Goal: Register for event/course: Sign up to attend an event or enroll in a course

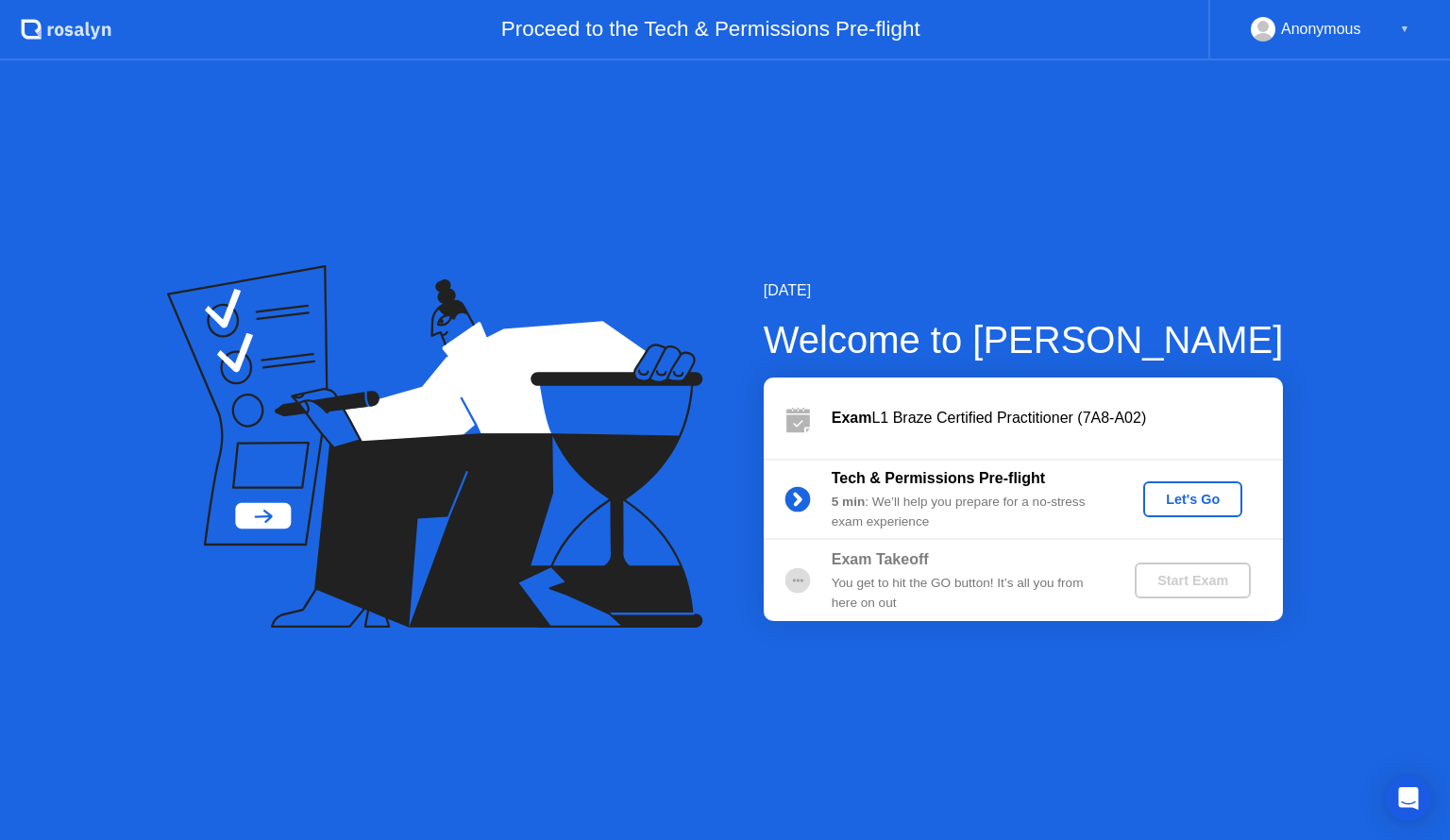
click at [1186, 507] on div "Let's Go" at bounding box center [1193, 499] width 84 height 15
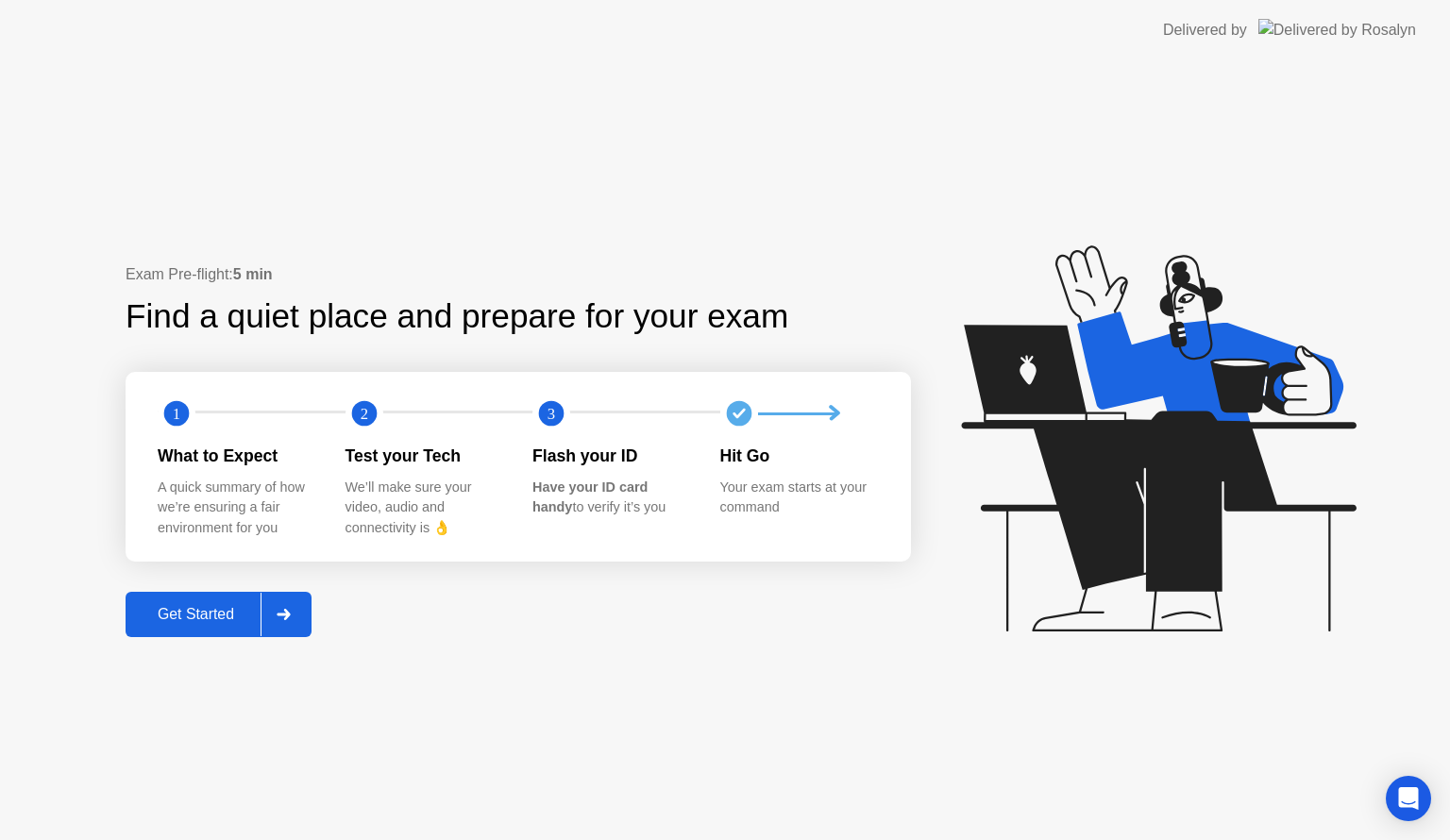
click at [196, 608] on div "Get Started" at bounding box center [196, 615] width 130 height 17
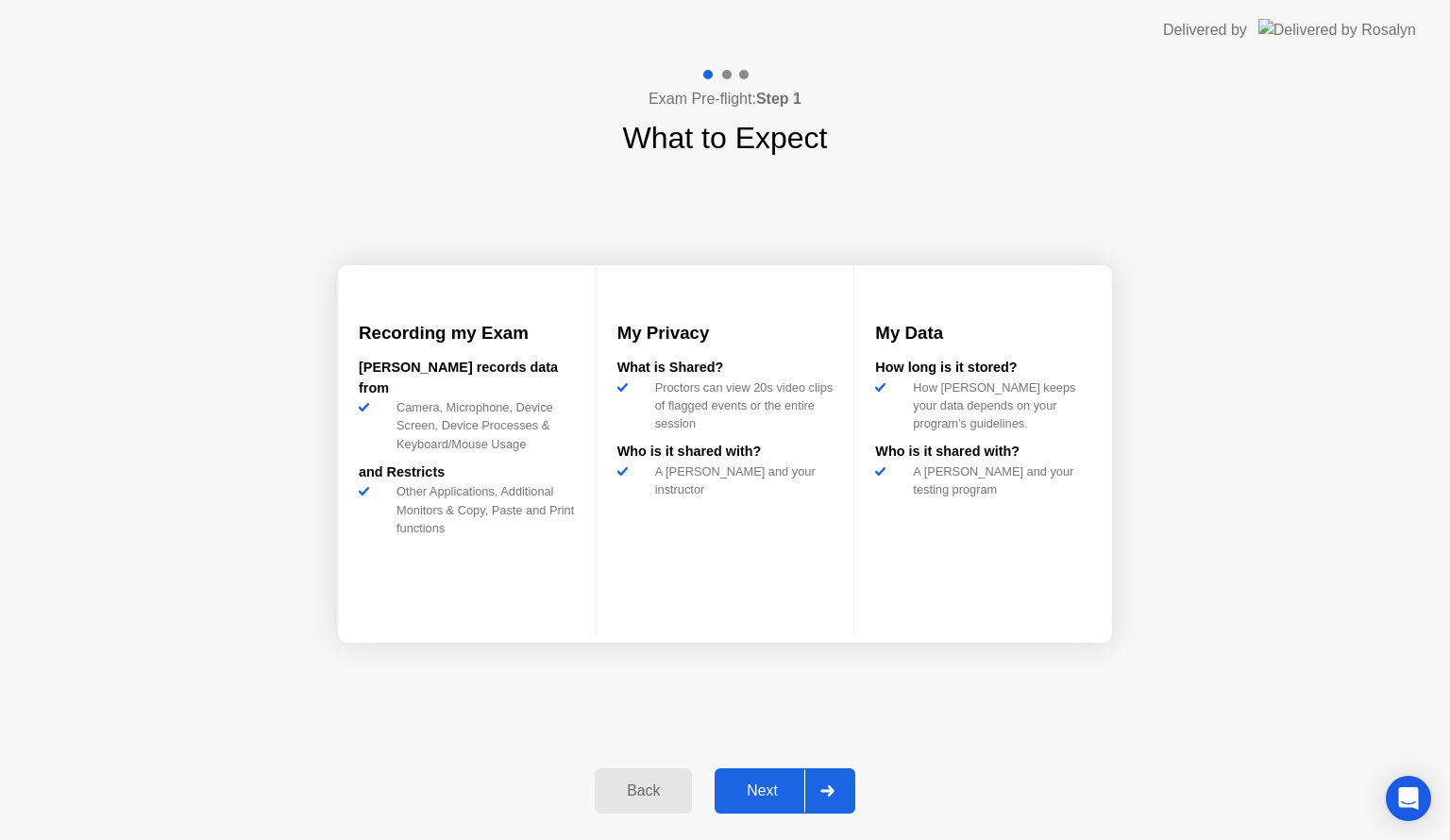
click at [752, 793] on div "Next" at bounding box center [762, 791] width 84 height 17
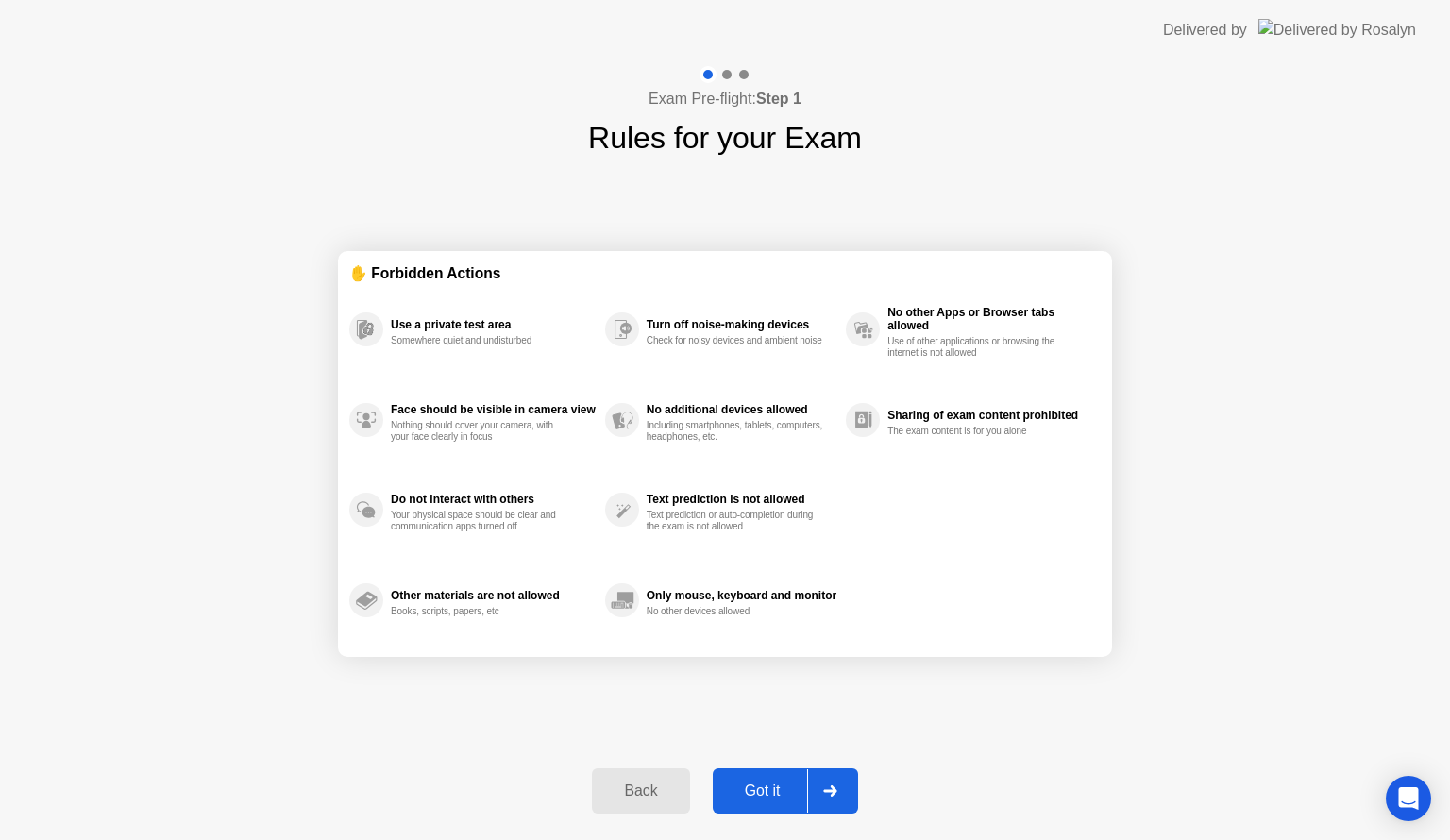
click at [776, 785] on div "Got it" at bounding box center [763, 791] width 89 height 17
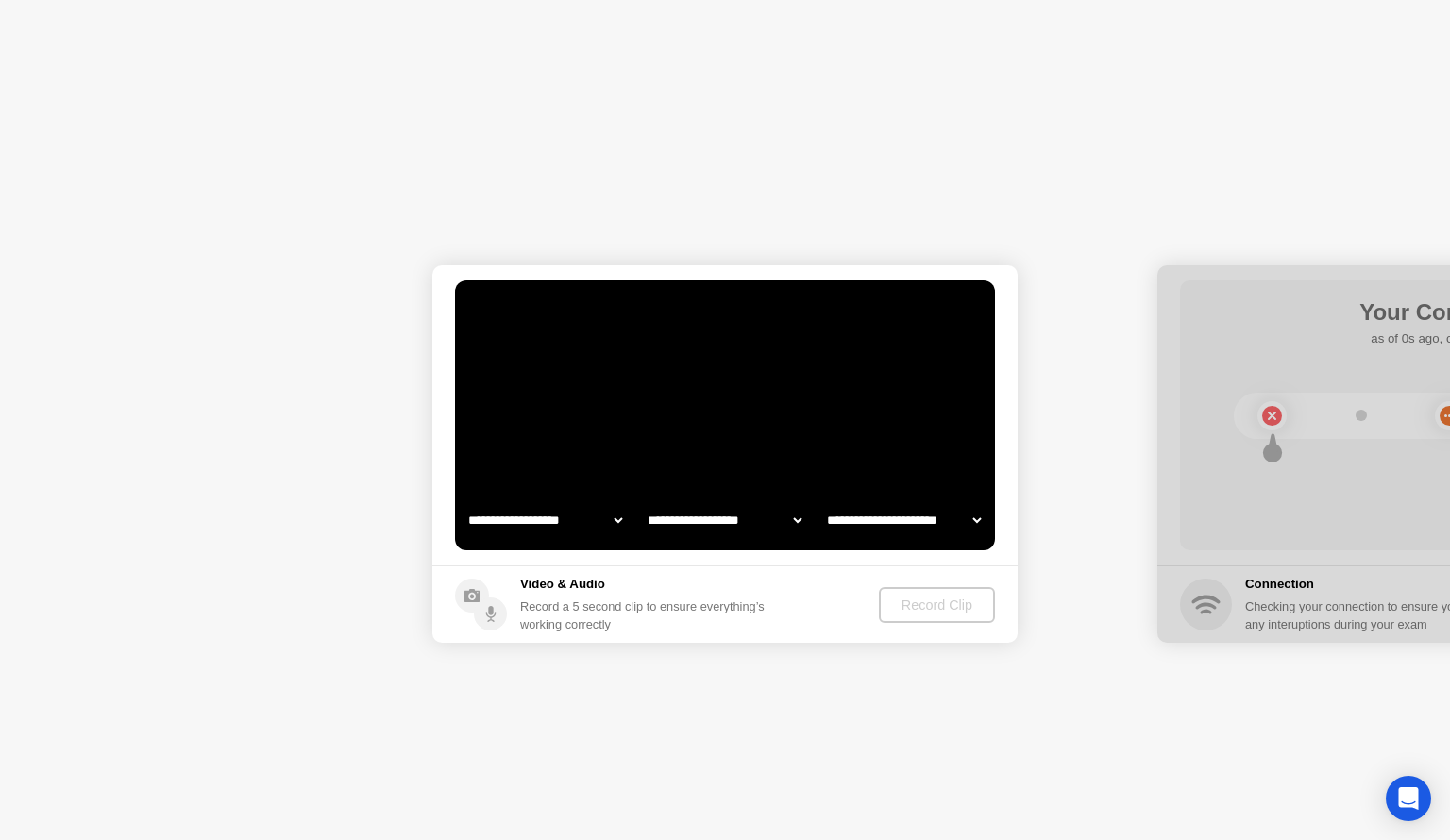
select select "**********"
select select "*******"
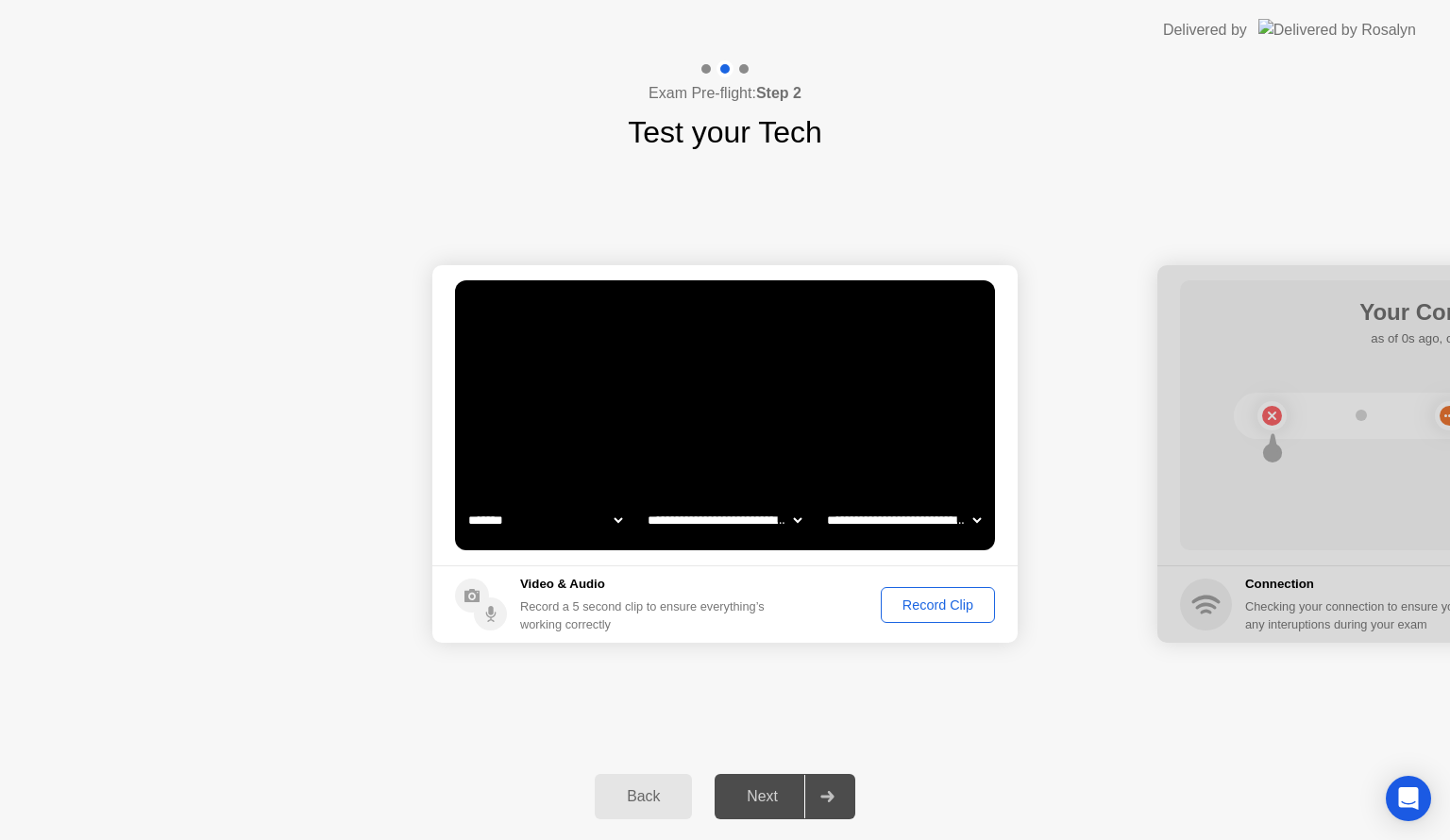
click at [914, 606] on div "Record Clip" at bounding box center [938, 605] width 101 height 15
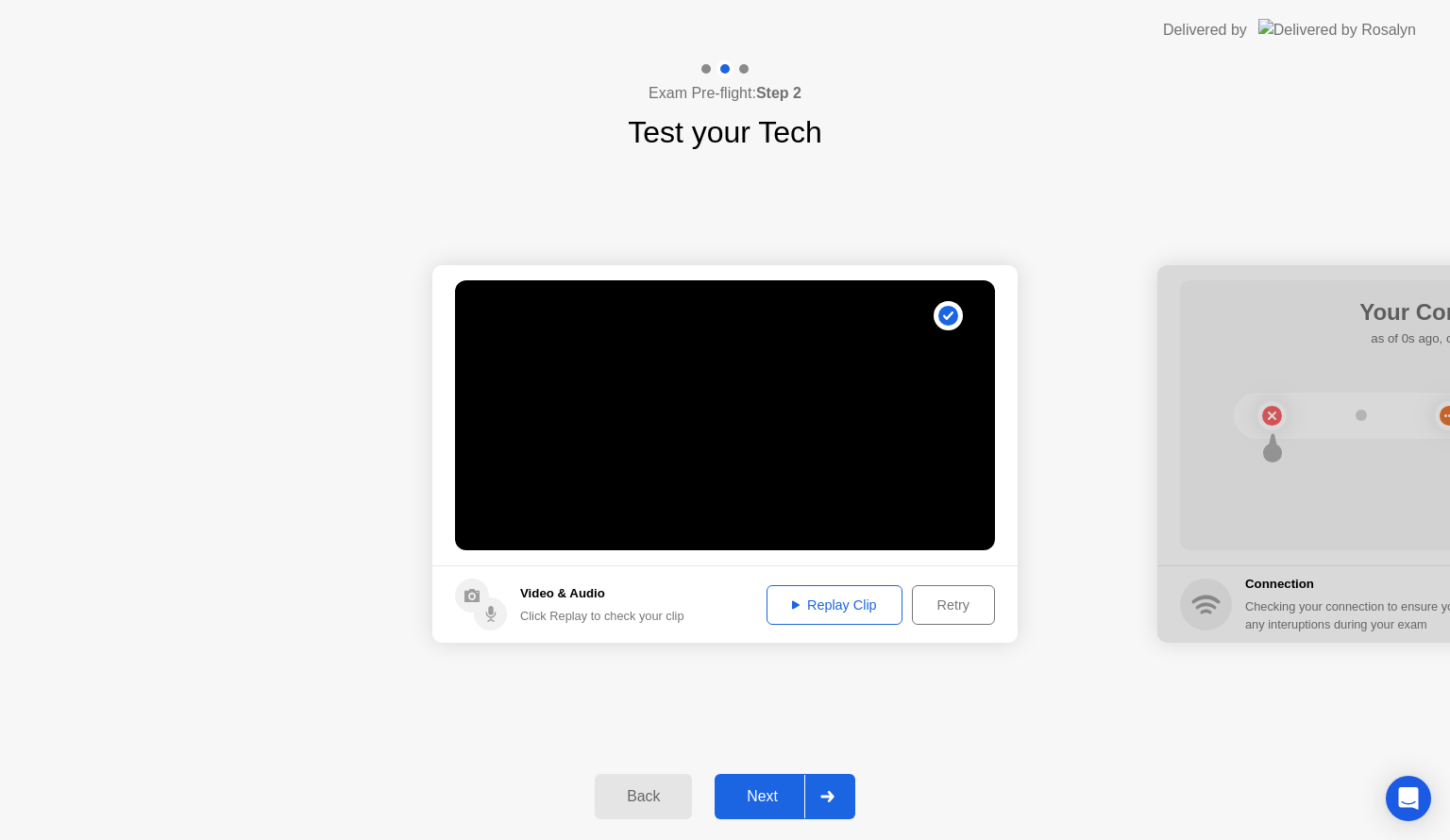
click at [828, 607] on div "Replay Clip" at bounding box center [835, 605] width 123 height 15
click at [758, 792] on div "Next" at bounding box center [762, 796] width 84 height 17
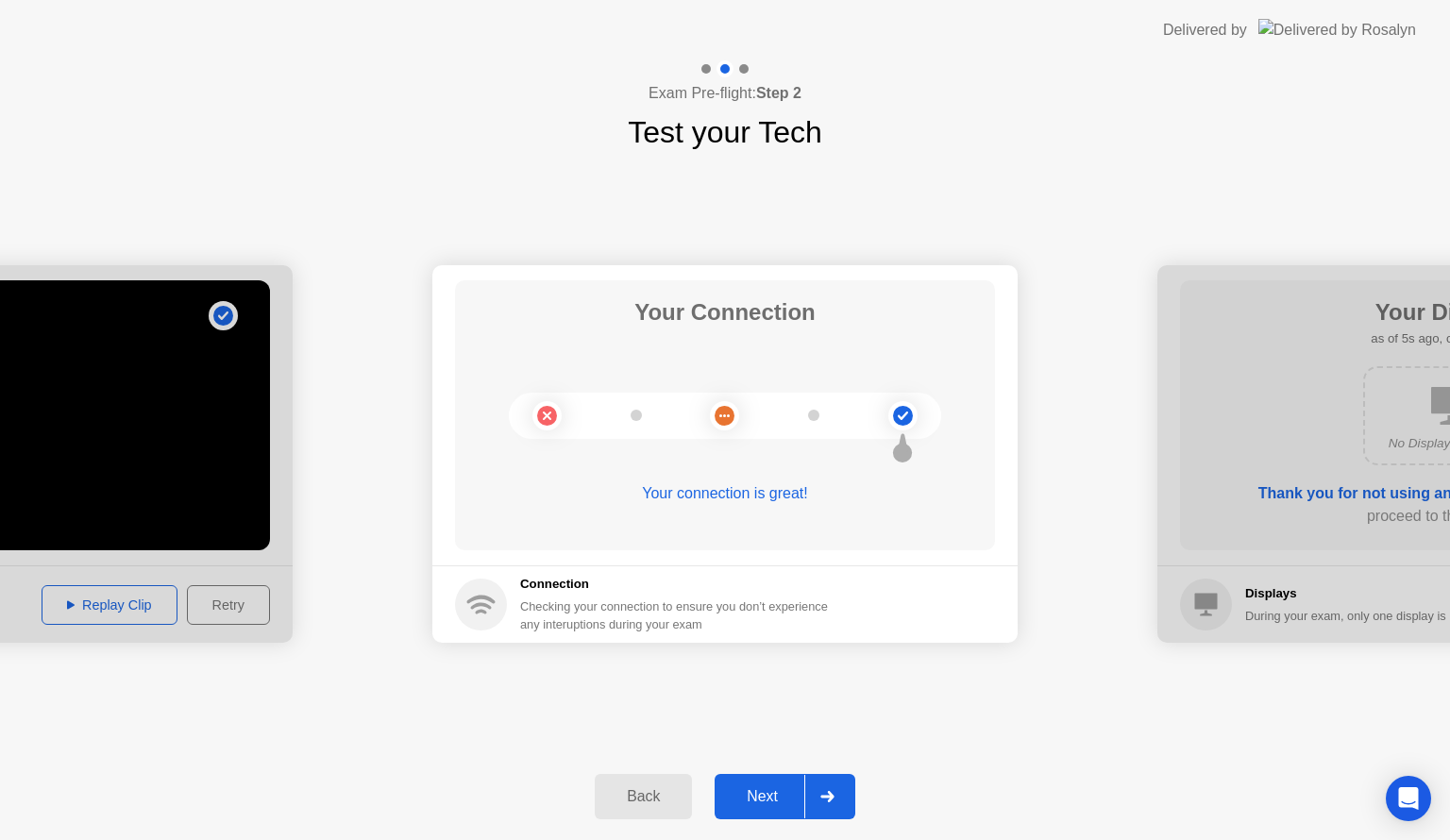
click at [774, 788] on div "Next" at bounding box center [762, 796] width 84 height 17
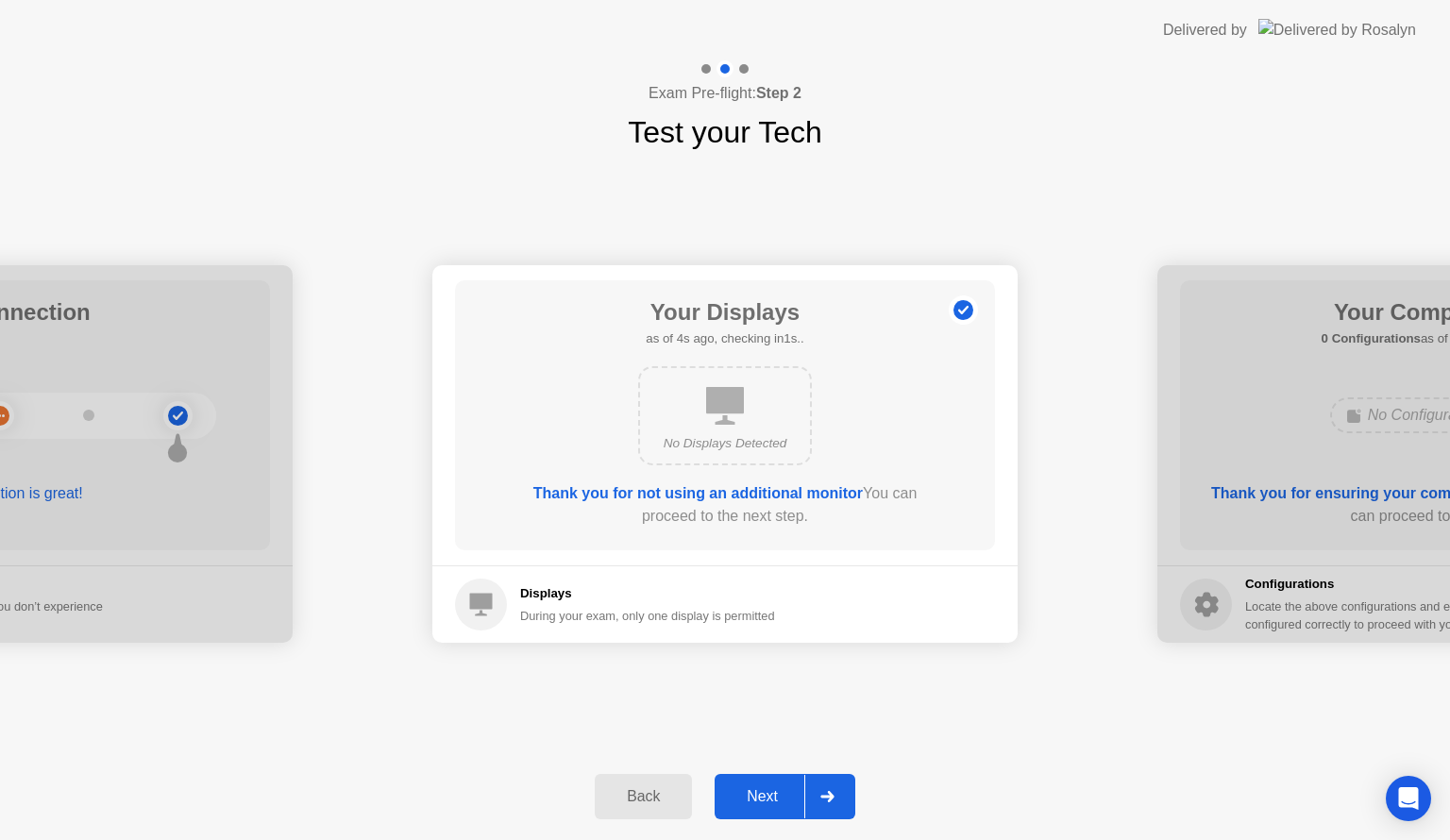
click at [755, 793] on div "Next" at bounding box center [762, 796] width 84 height 17
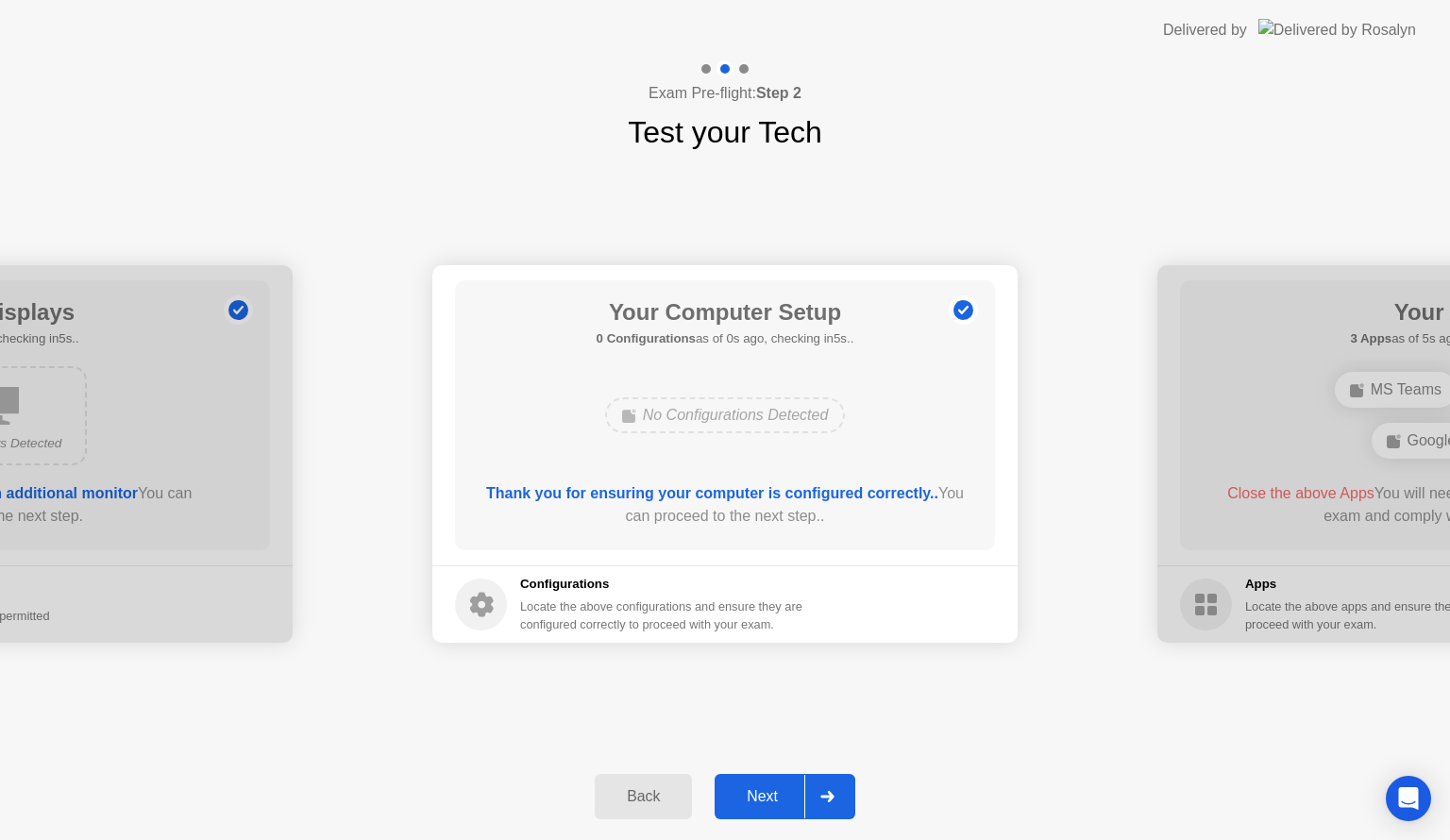
click at [782, 790] on div "Next" at bounding box center [762, 796] width 84 height 17
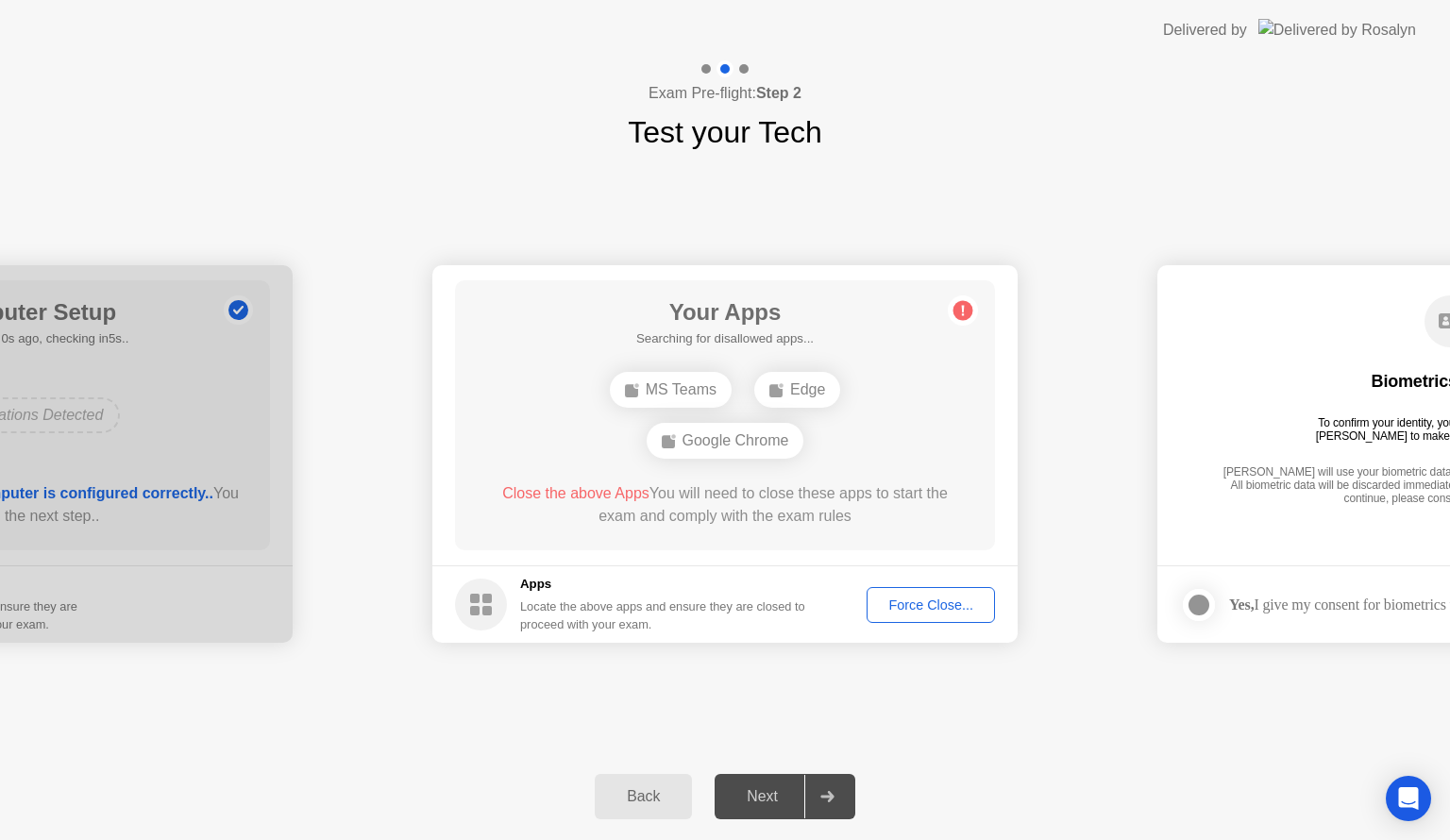
click at [769, 798] on div "Next" at bounding box center [762, 796] width 84 height 17
click at [747, 805] on div "Next" at bounding box center [762, 796] width 84 height 17
click at [748, 340] on h5 "Searching for disallowed apps..." at bounding box center [725, 339] width 178 height 19
drag, startPoint x: 543, startPoint y: 487, endPoint x: 726, endPoint y: 488, distance: 183.0
click at [724, 488] on div "Close the above Apps You will need to close these apps to start the exam and co…" at bounding box center [726, 505] width 486 height 45
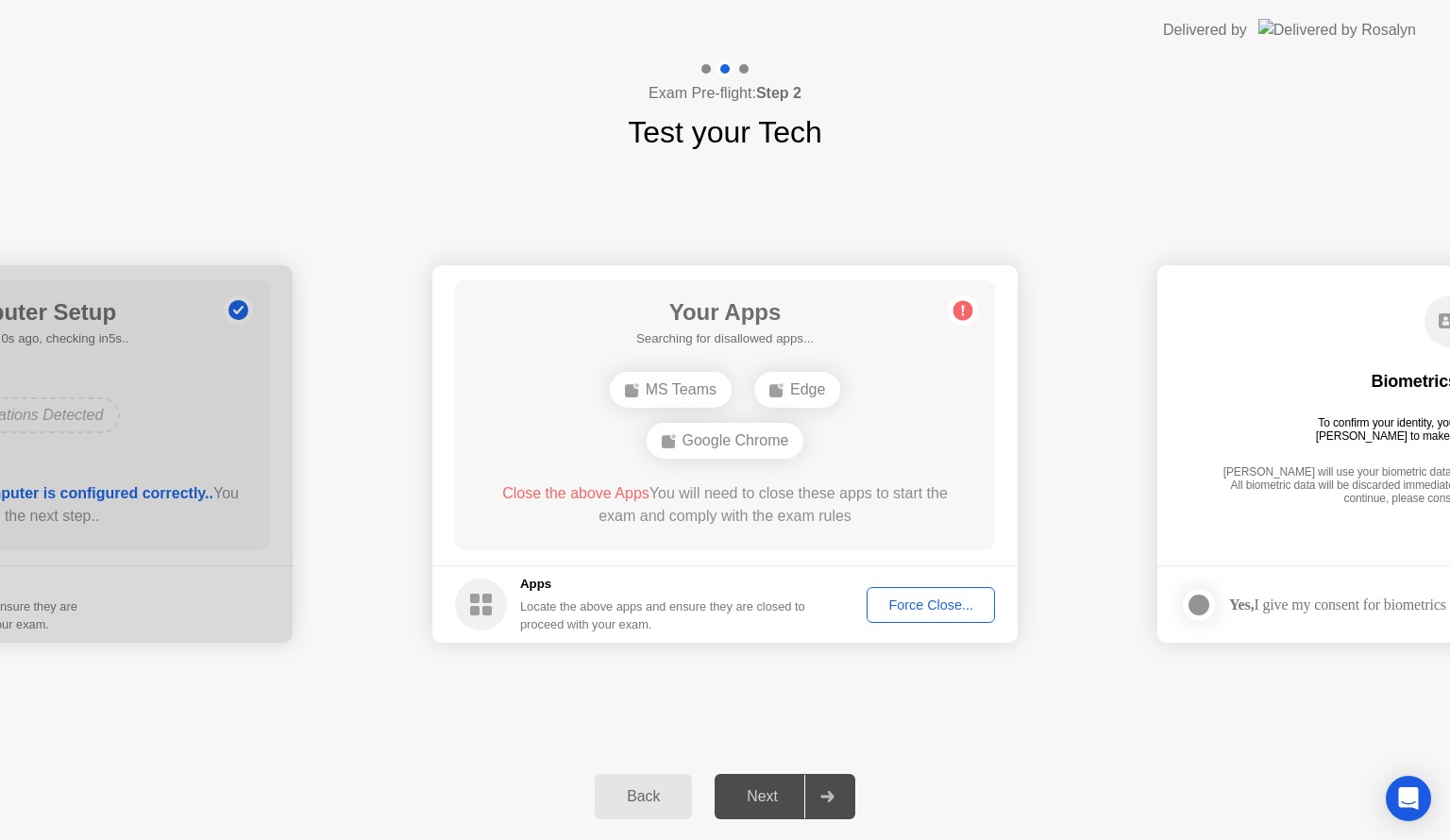
click at [676, 392] on div "MS Teams" at bounding box center [670, 390] width 122 height 36
click at [843, 421] on div "Edge" at bounding box center [725, 415] width 433 height 51
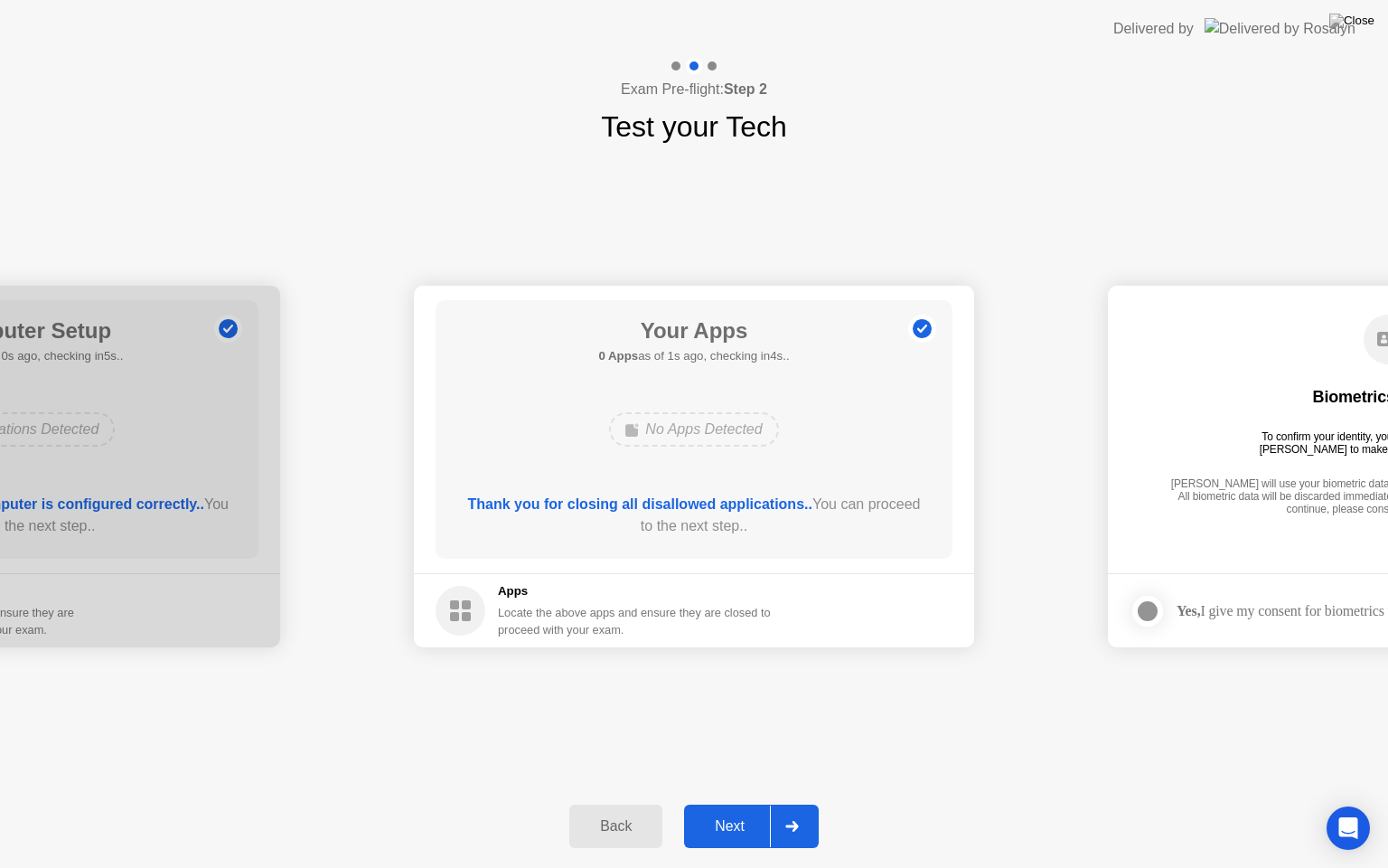
click at [723, 804] on div "Next" at bounding box center [729, 826] width 81 height 16
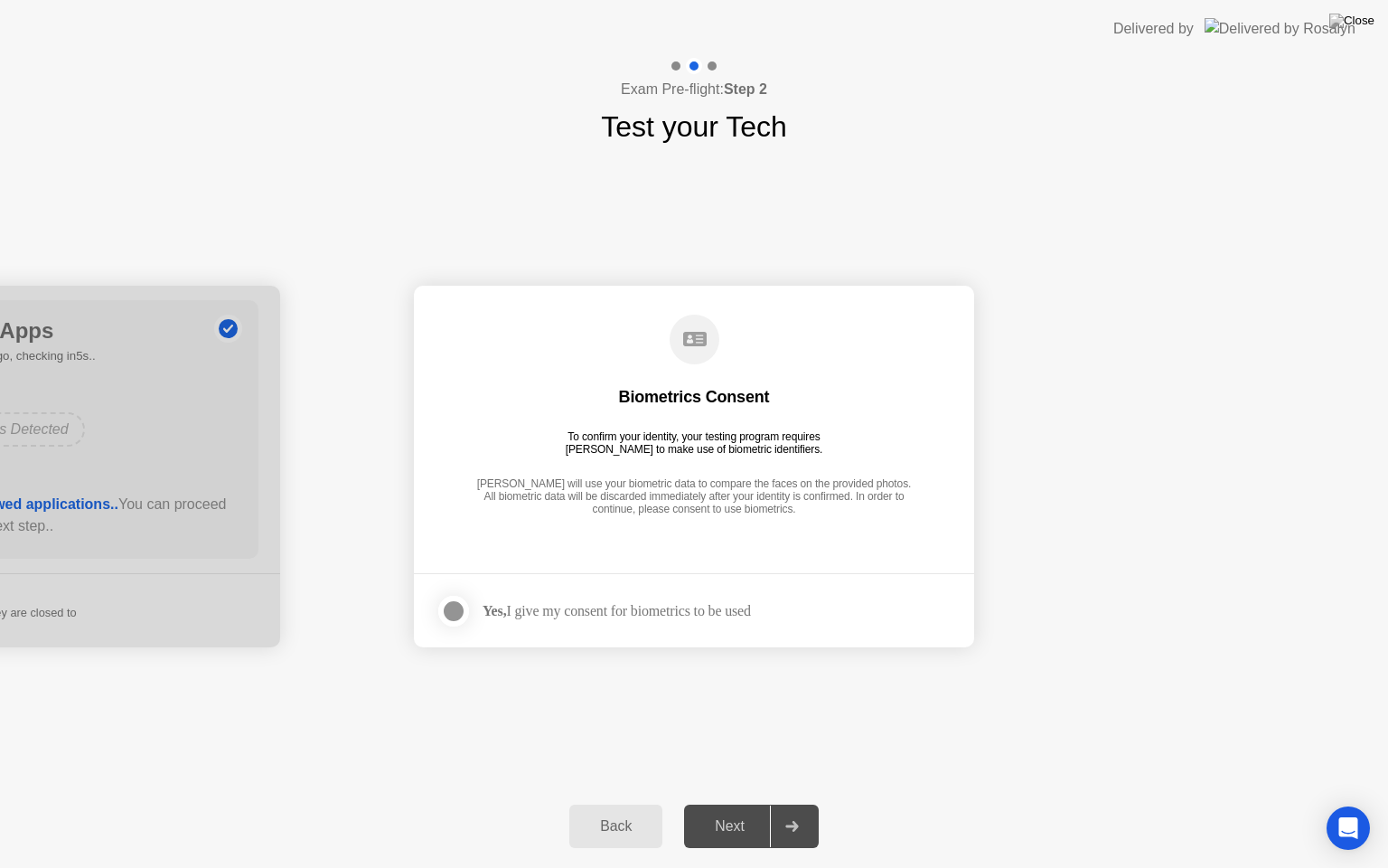
click at [472, 613] on label at bounding box center [459, 611] width 47 height 36
click at [735, 804] on div "Next" at bounding box center [729, 826] width 81 height 16
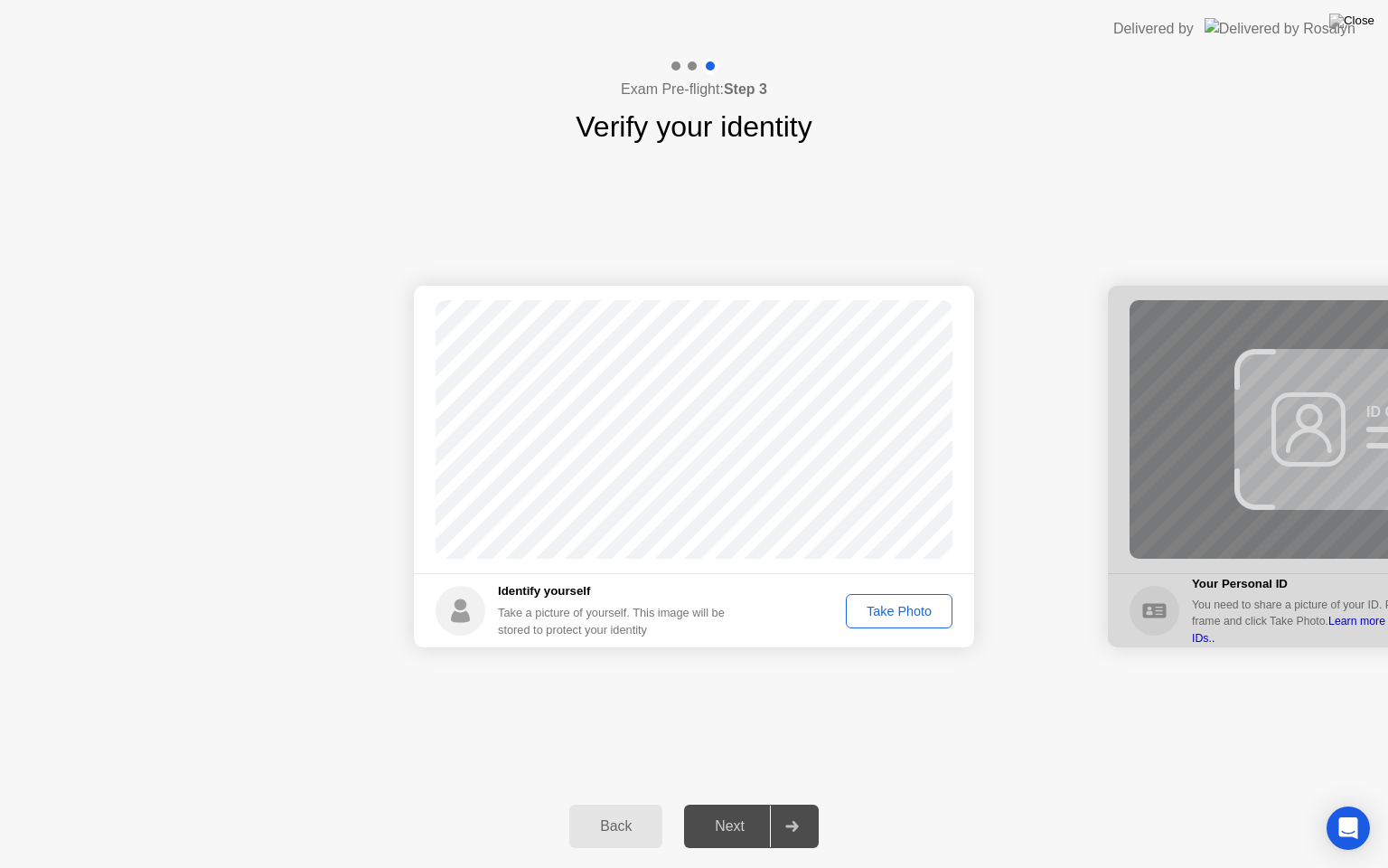
click at [882, 609] on div "Take Photo" at bounding box center [900, 611] width 94 height 14
click at [723, 804] on div "Next" at bounding box center [729, 826] width 81 height 16
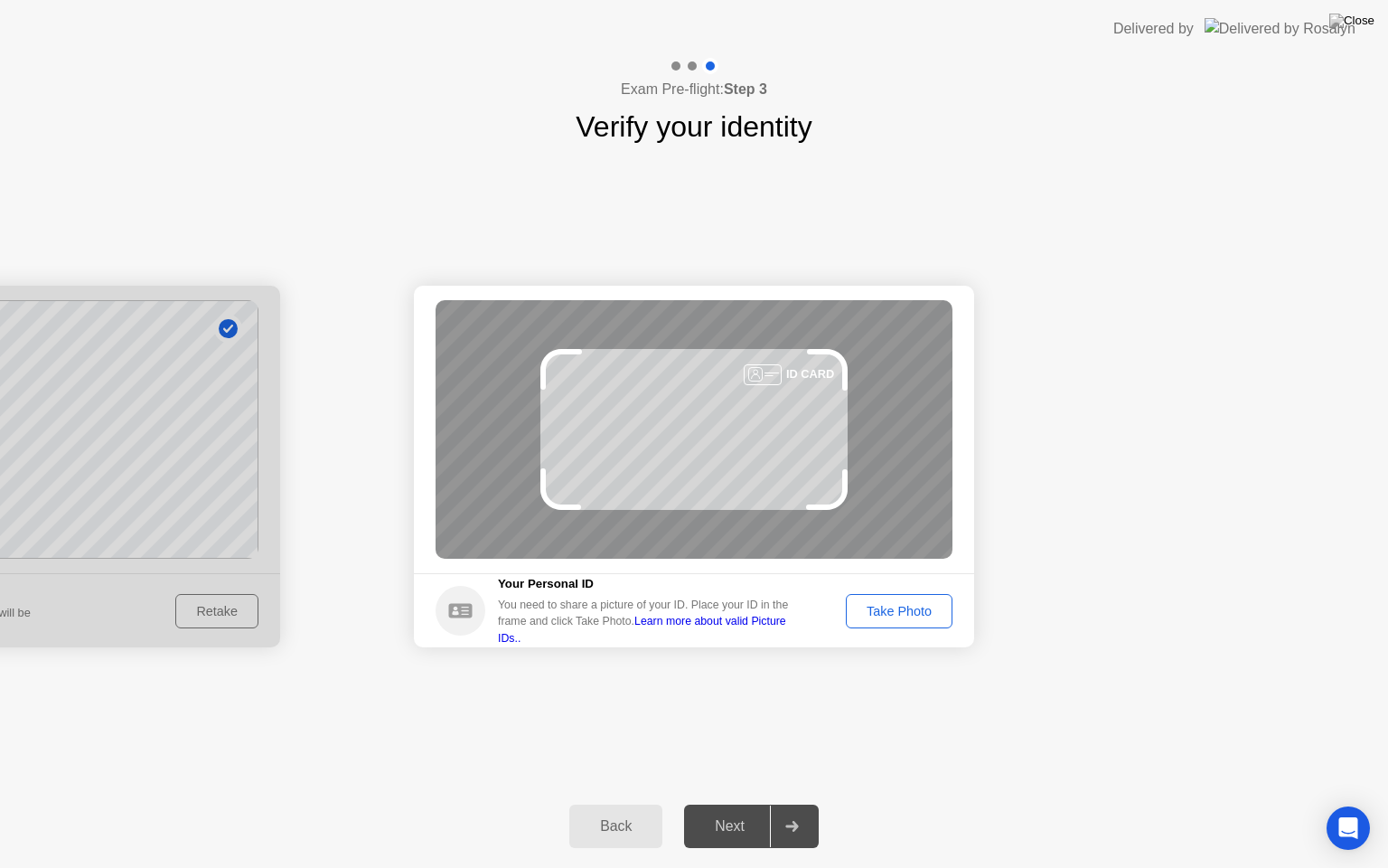
click at [879, 611] on div "Take Photo" at bounding box center [900, 611] width 94 height 14
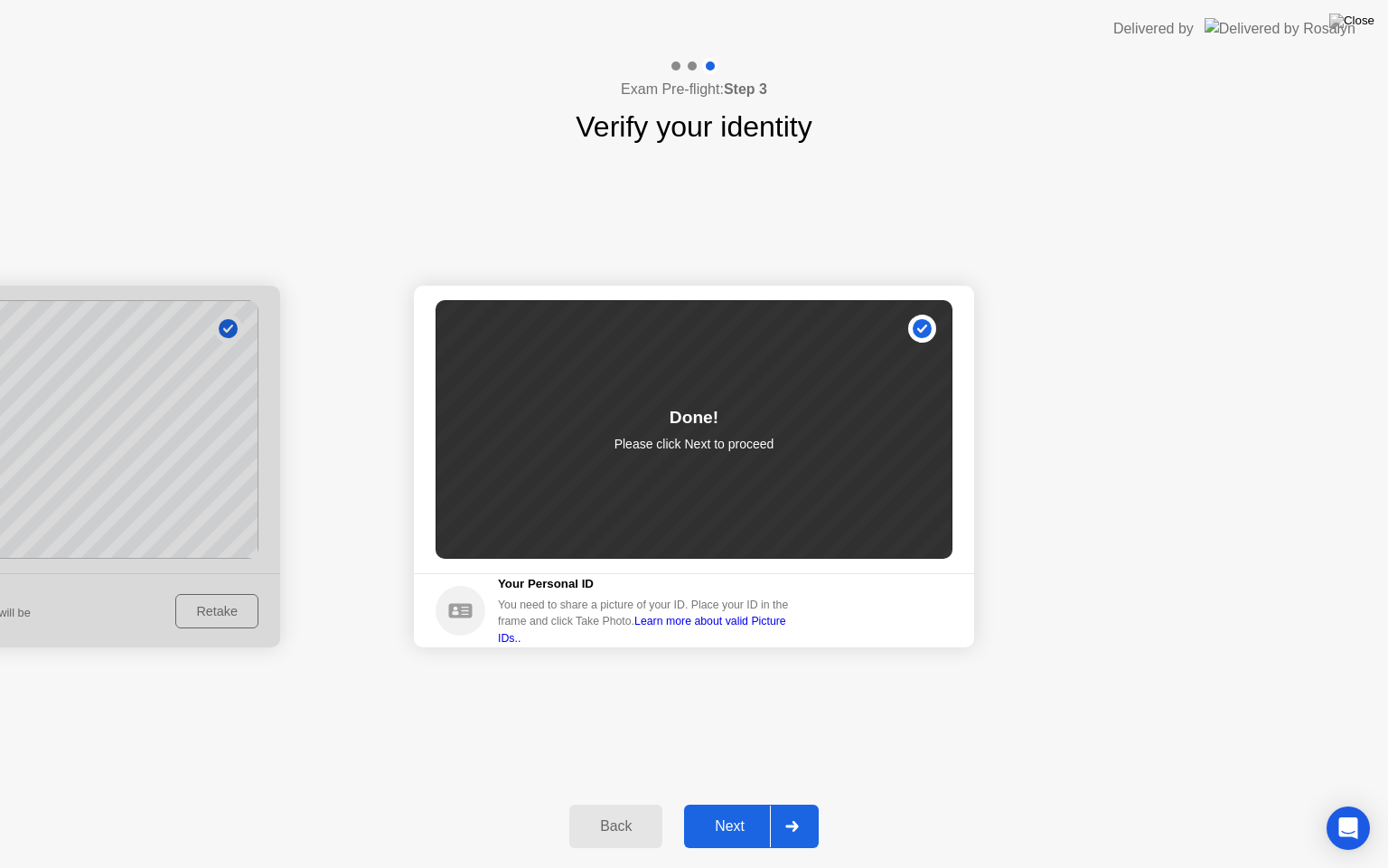
click at [729, 804] on button "Next" at bounding box center [751, 826] width 135 height 43
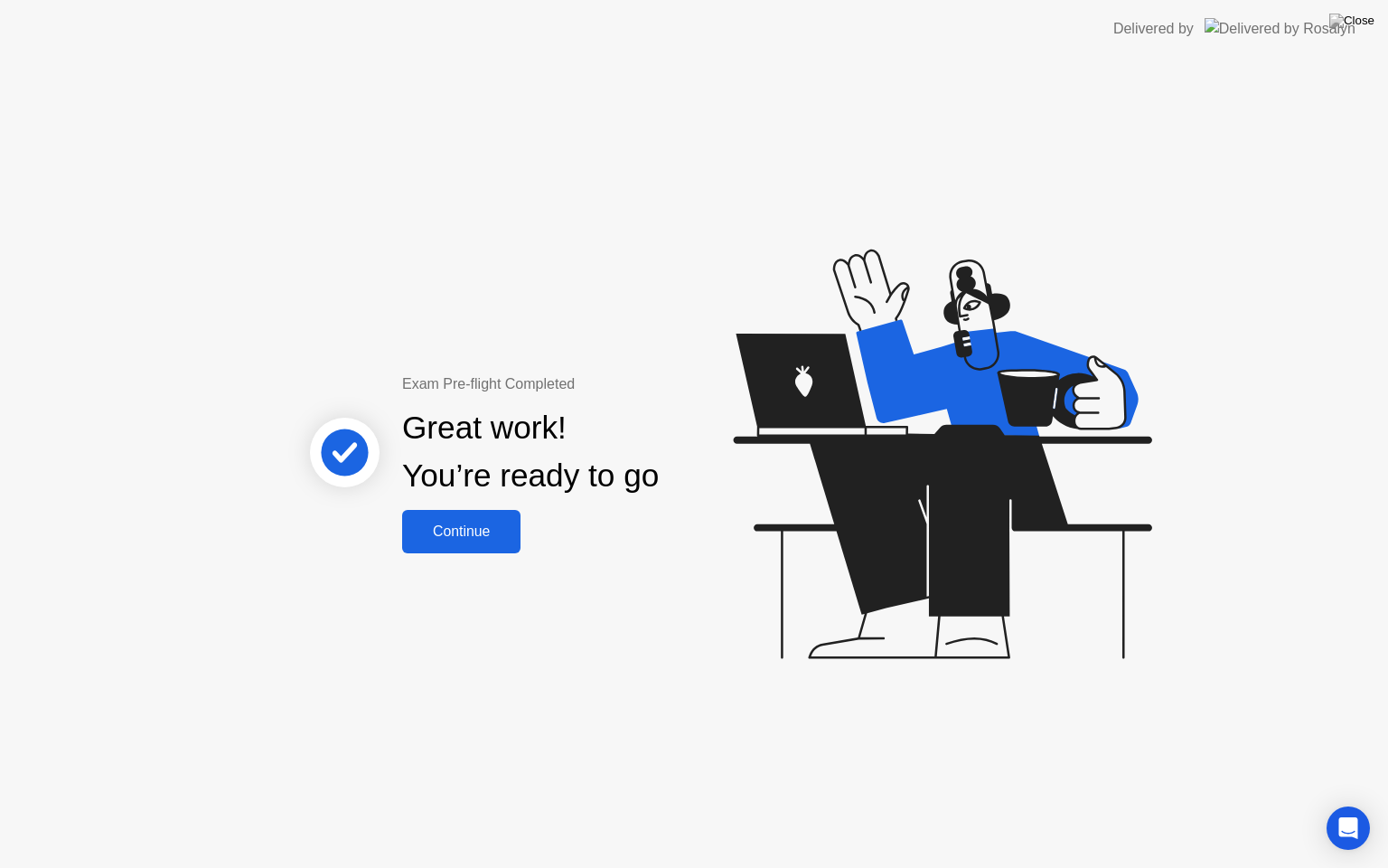
click at [434, 524] on div "Continue" at bounding box center [461, 532] width 108 height 16
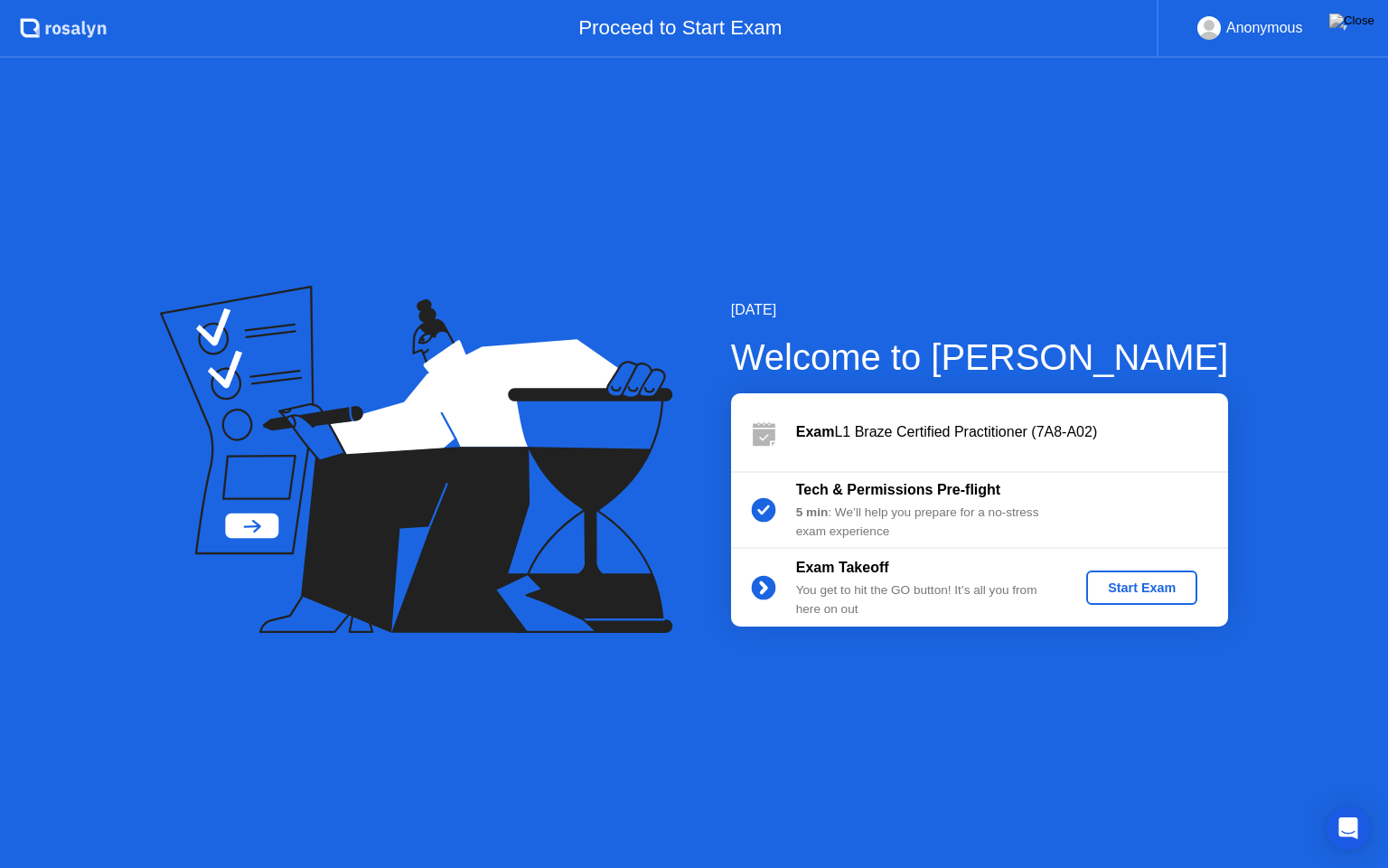
click at [1152, 586] on div "Start Exam" at bounding box center [1142, 588] width 97 height 14
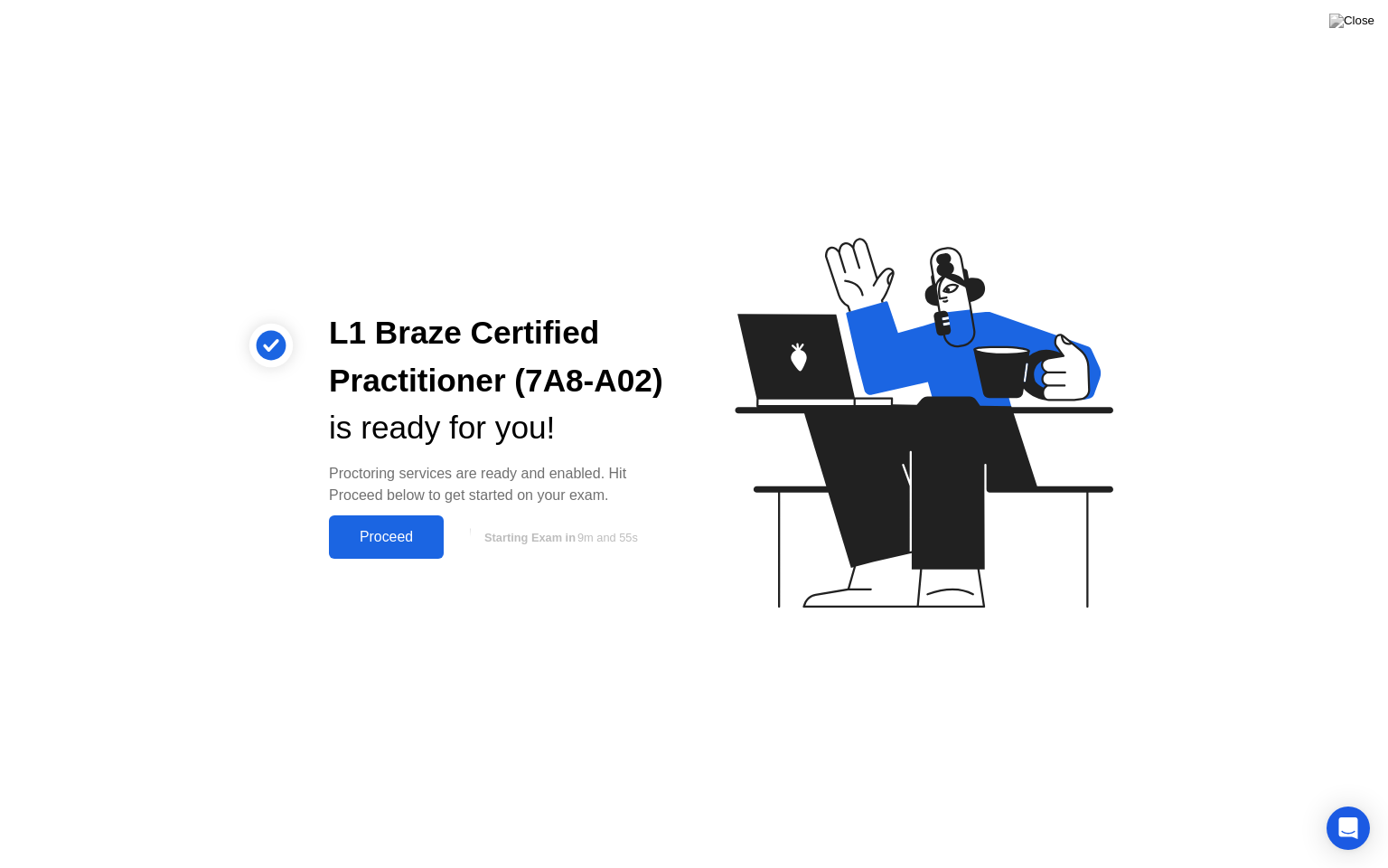
click at [406, 536] on div "Proceed" at bounding box center [386, 537] width 104 height 16
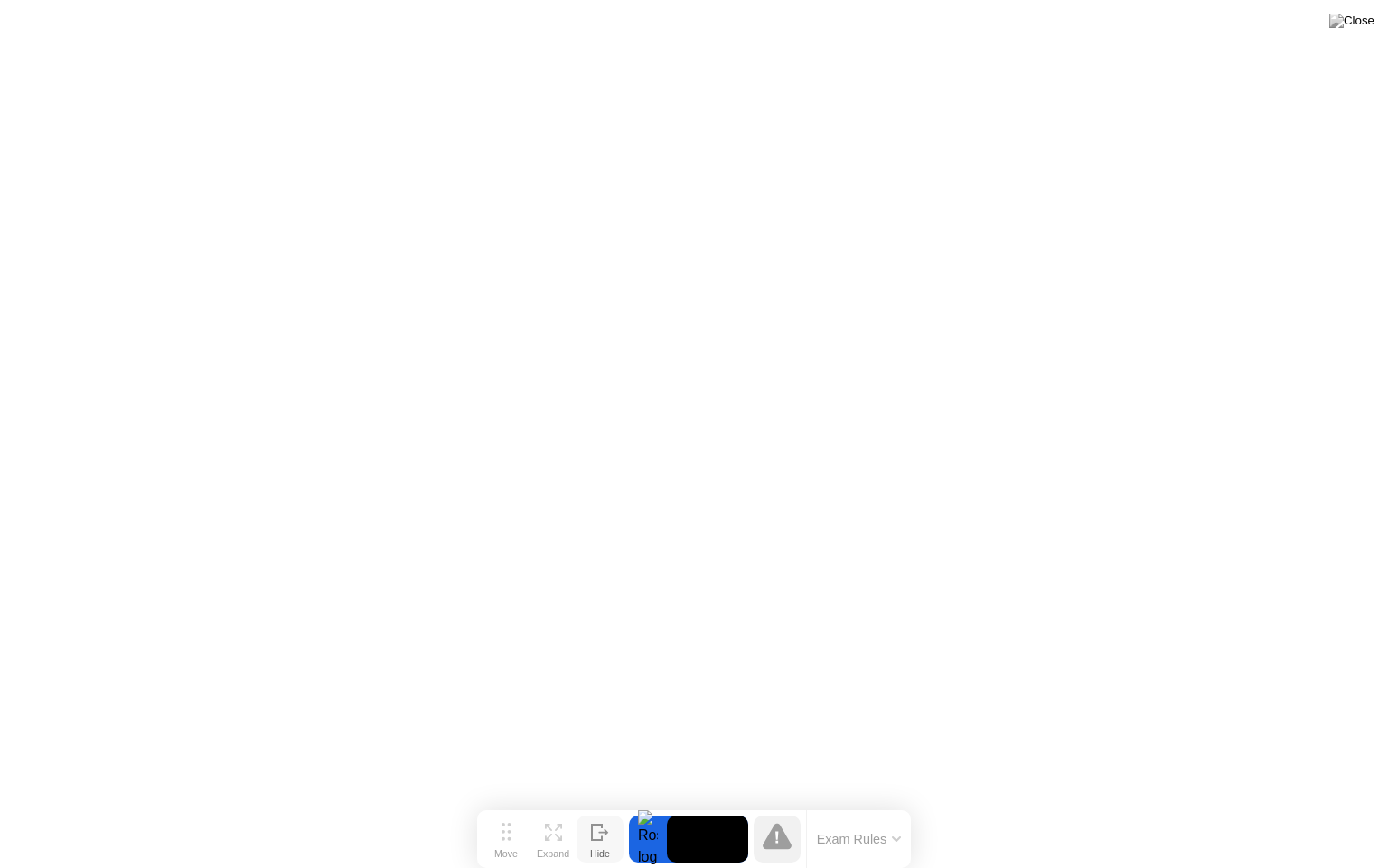
click at [596, 804] on icon at bounding box center [600, 832] width 18 height 17
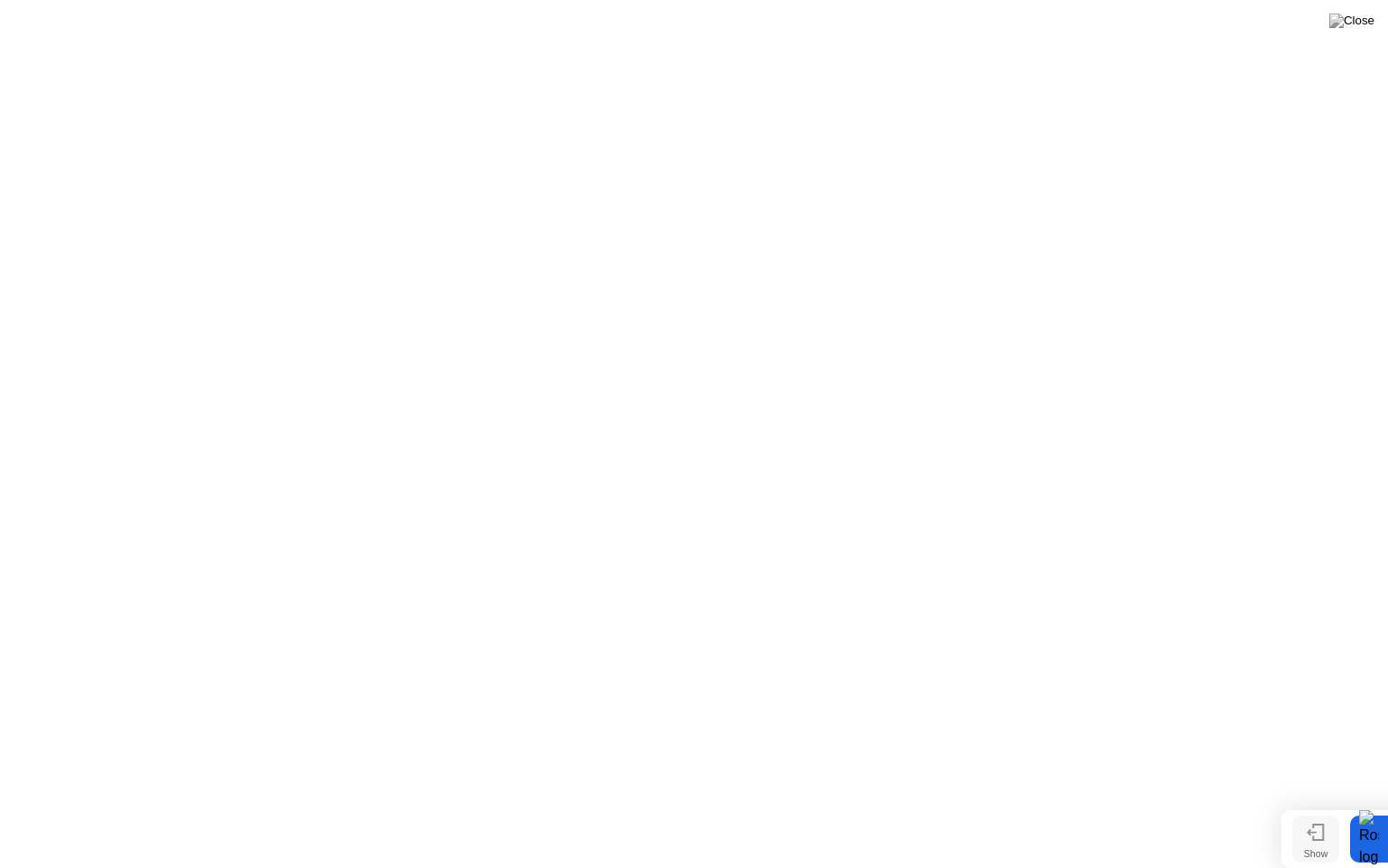
click at [1315, 804] on icon at bounding box center [1312, 832] width 10 height 6
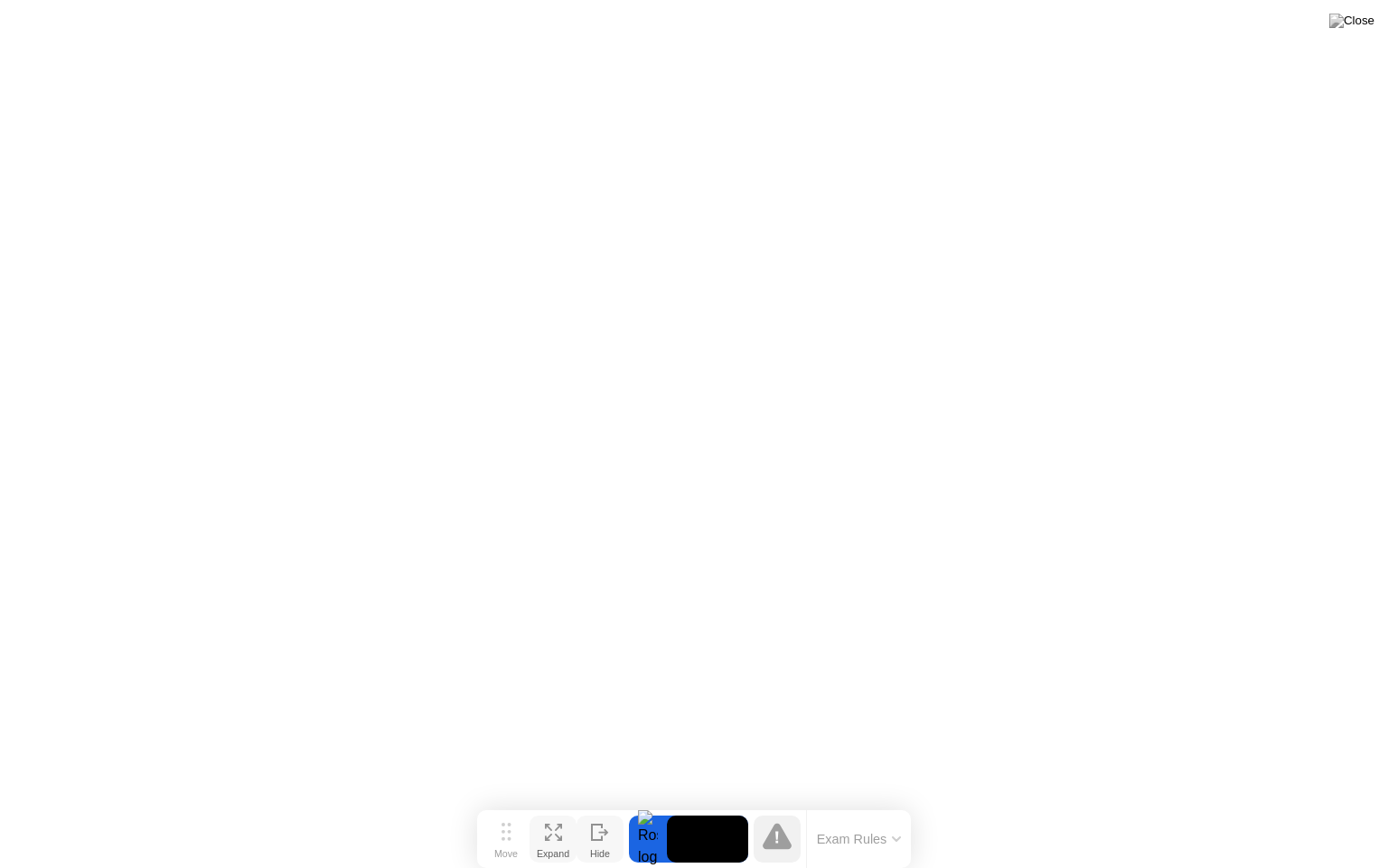
click at [561, 804] on icon at bounding box center [559, 837] width 7 height 7
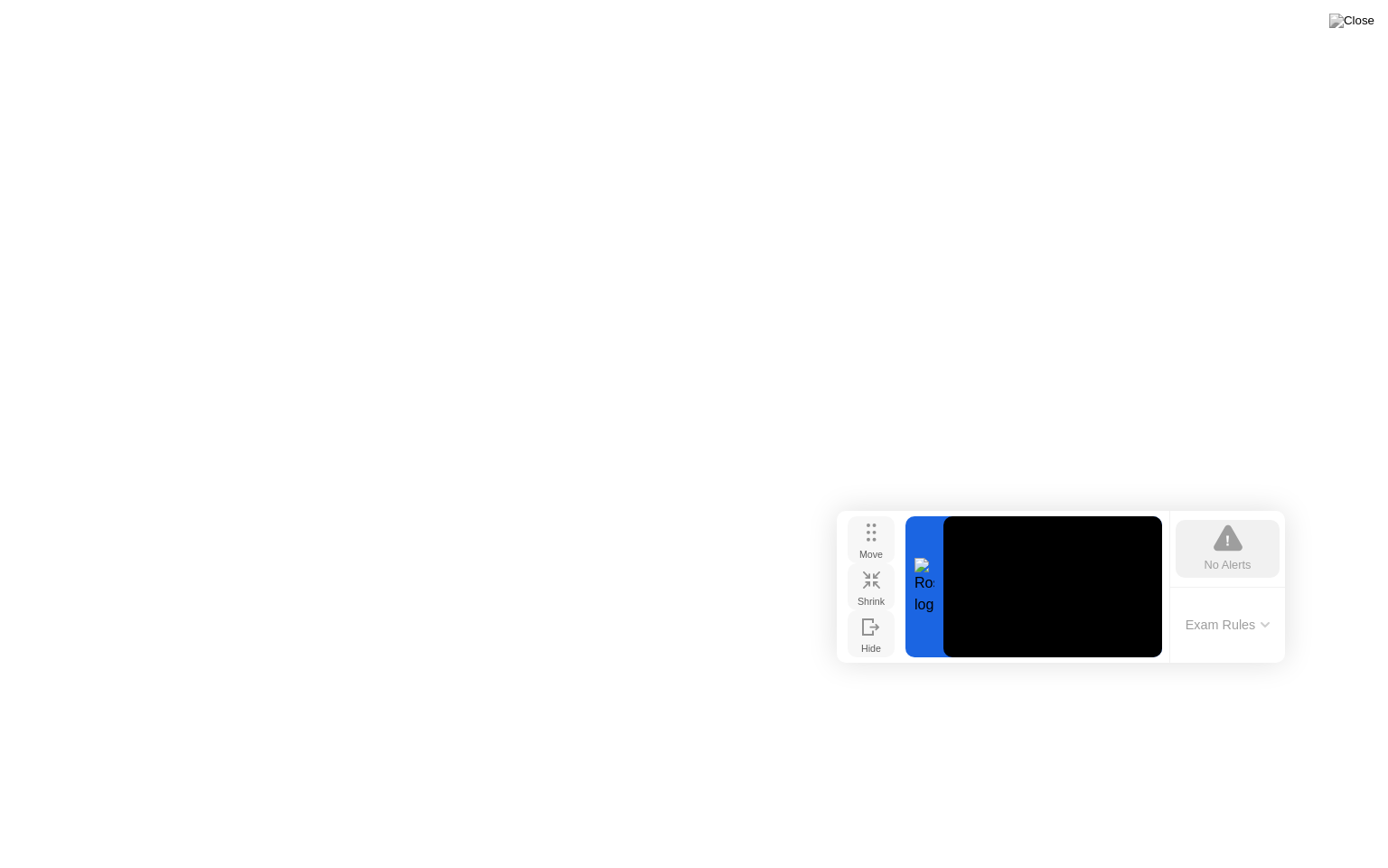
drag, startPoint x: 514, startPoint y: 741, endPoint x: 872, endPoint y: 538, distance: 411.5
click at [872, 538] on circle at bounding box center [874, 540] width 4 height 4
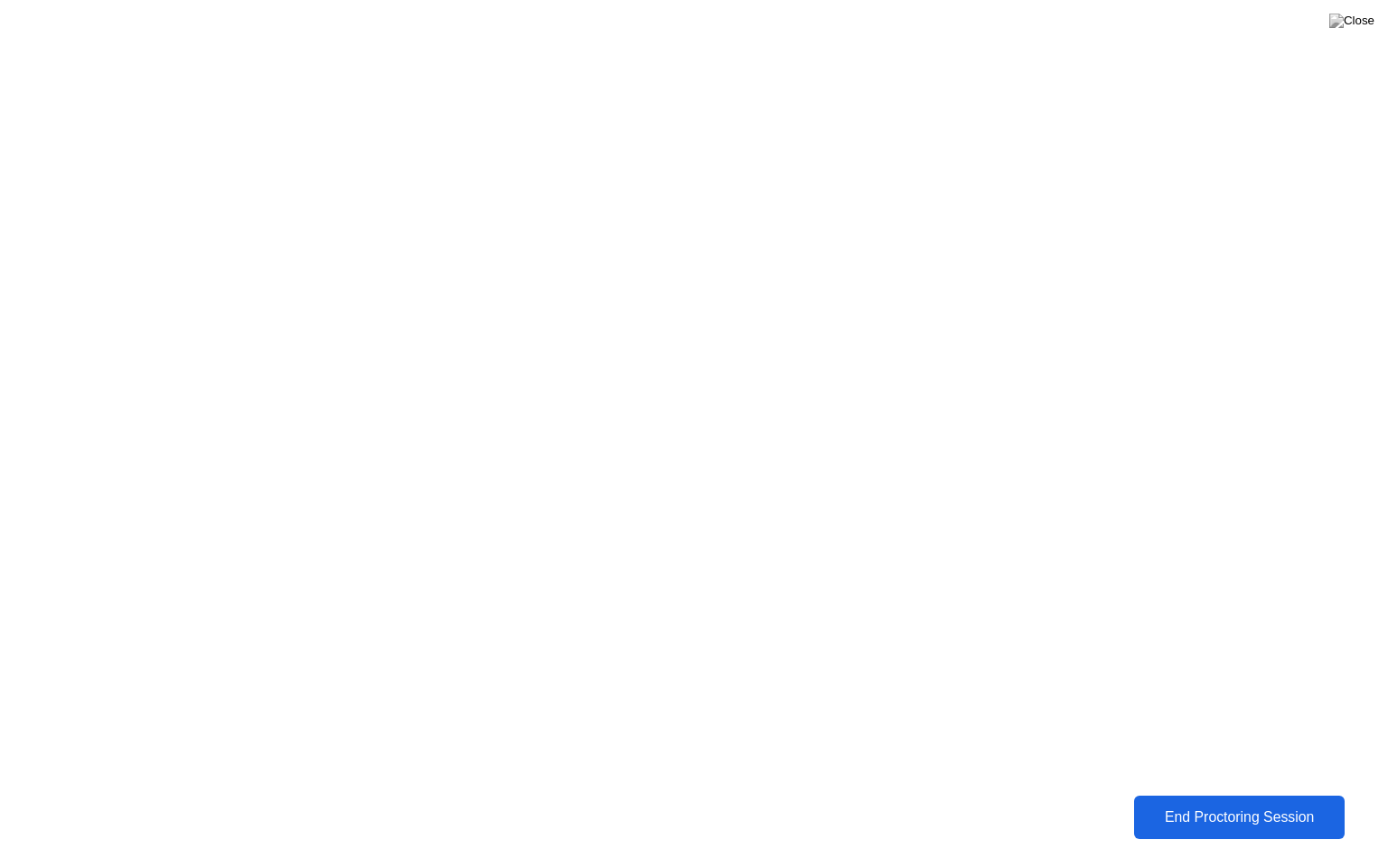
click at [1201, 804] on div "End Proctoring Session" at bounding box center [1239, 817] width 201 height 16
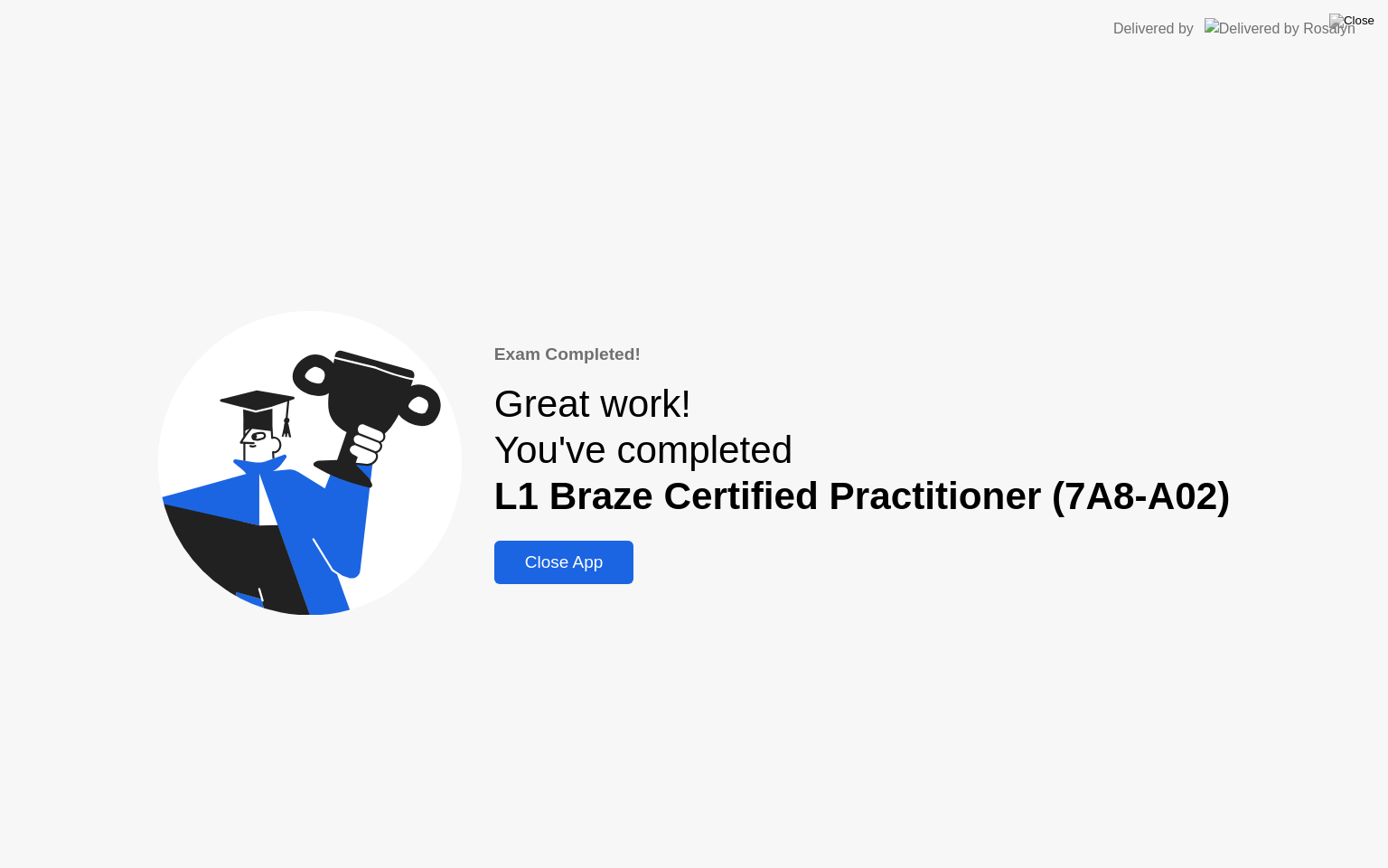
click at [600, 554] on div "Close App" at bounding box center [564, 563] width 130 height 20
